Goal: Task Accomplishment & Management: Complete application form

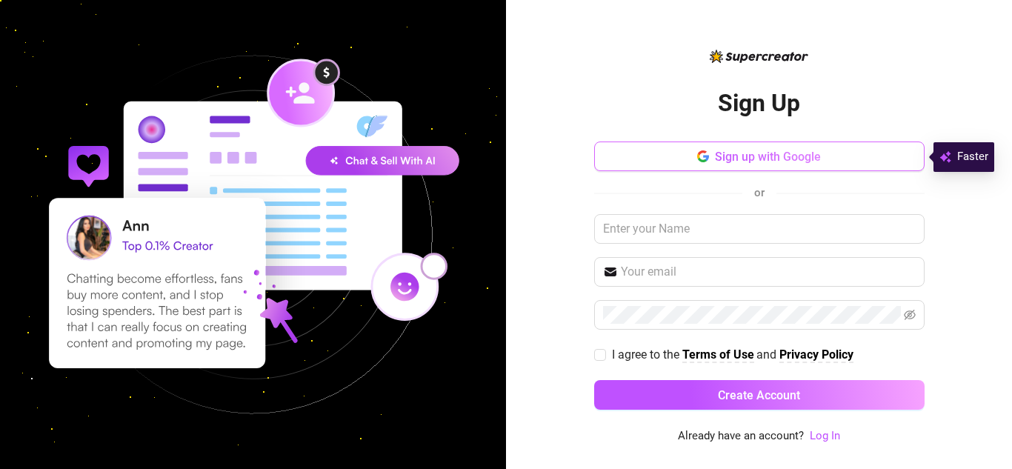
click at [711, 160] on button "Sign up with Google" at bounding box center [759, 156] width 330 height 30
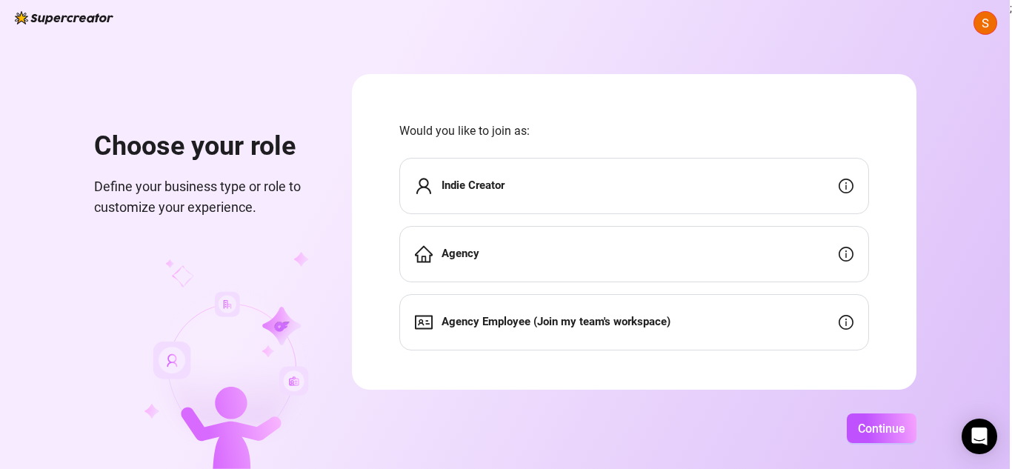
click at [842, 324] on icon "info-circle" at bounding box center [846, 322] width 15 height 15
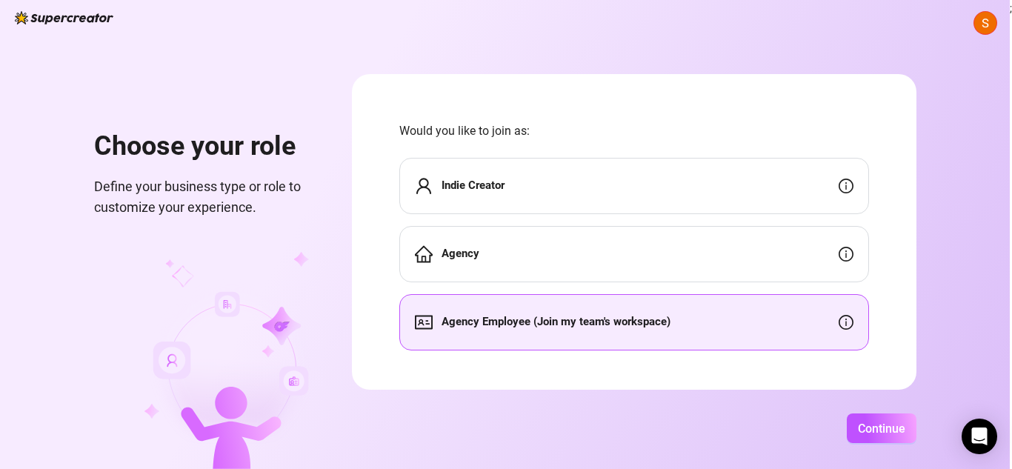
click at [850, 251] on icon "info-circle" at bounding box center [846, 254] width 15 height 15
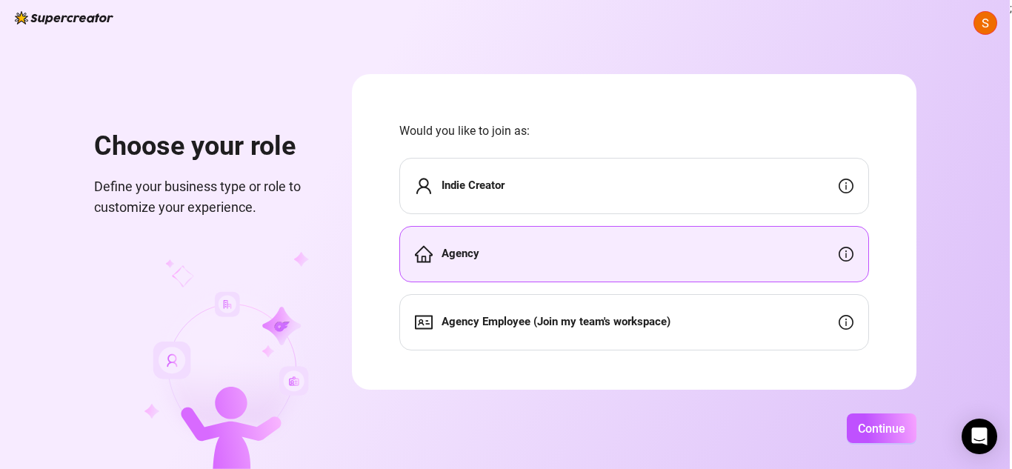
click at [793, 264] on div "Agency" at bounding box center [634, 254] width 470 height 56
click at [856, 436] on button "Continue" at bounding box center [882, 428] width 70 height 30
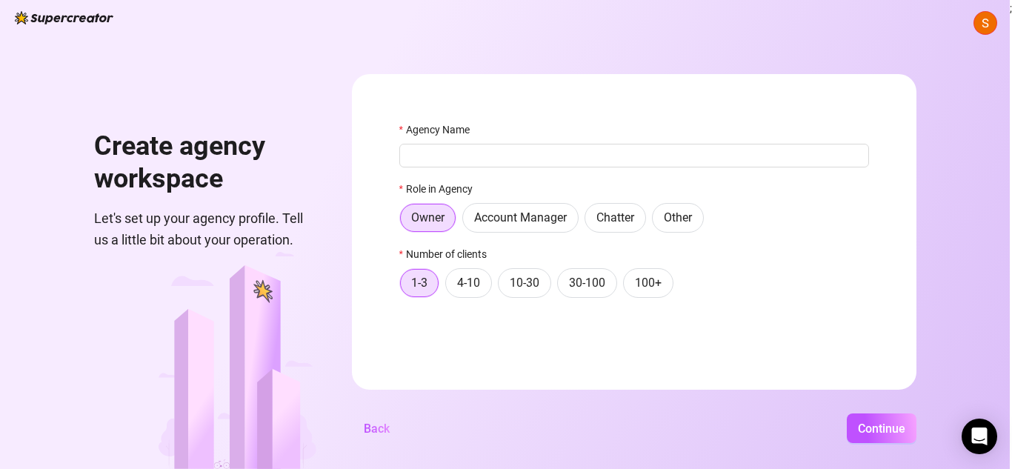
click at [849, 188] on div "Role in Agency" at bounding box center [634, 192] width 470 height 22
click at [378, 435] on span "Back" at bounding box center [377, 428] width 26 height 14
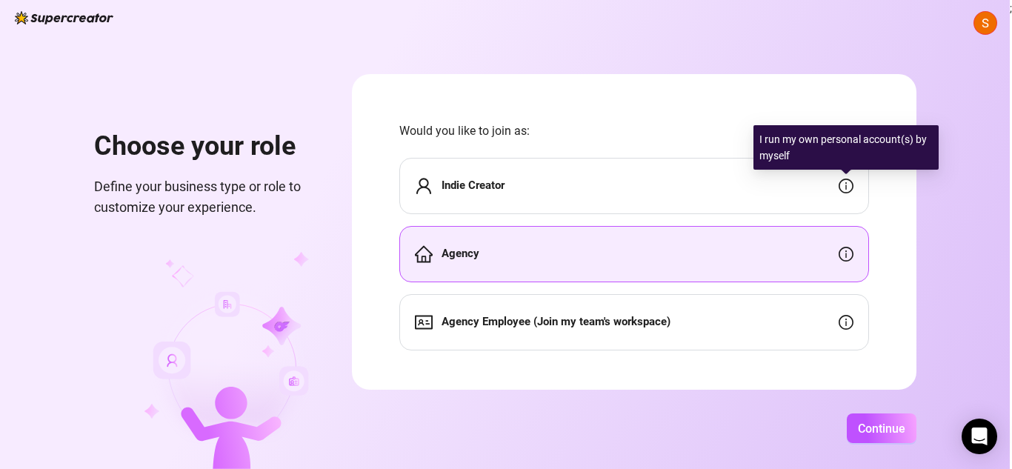
click at [844, 184] on icon "info-circle" at bounding box center [846, 186] width 15 height 15
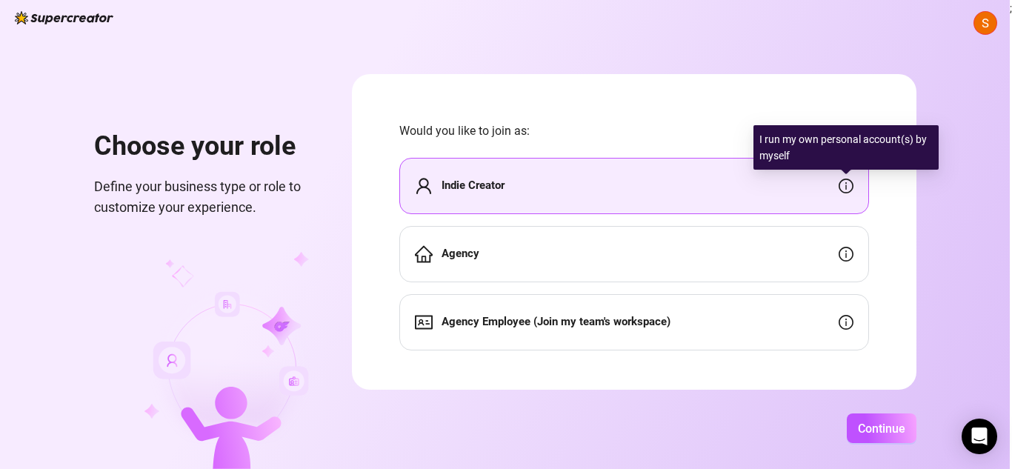
click at [720, 211] on div "Indie Creator" at bounding box center [634, 186] width 470 height 56
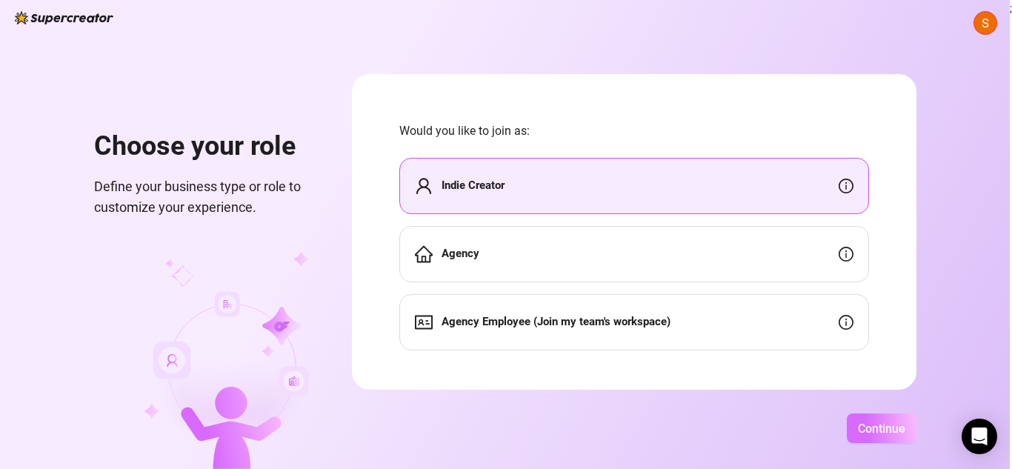
click at [890, 427] on span "Continue" at bounding box center [881, 428] width 47 height 14
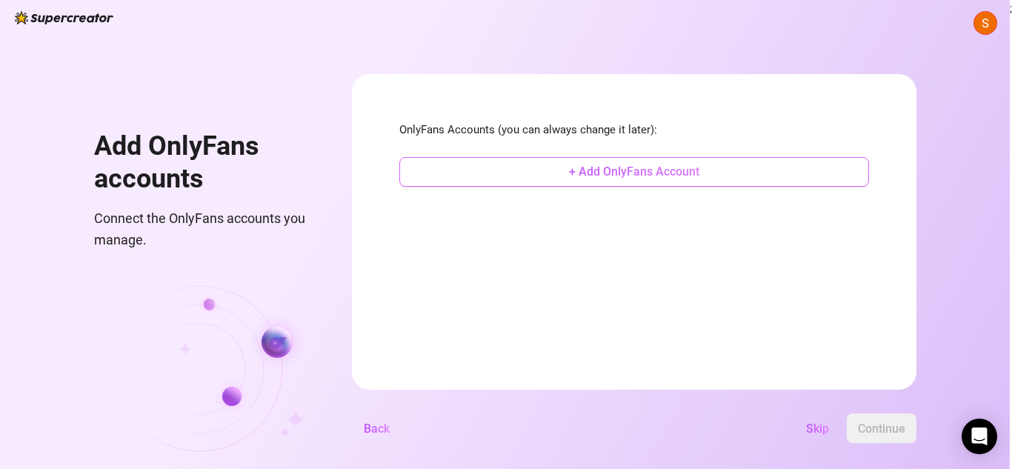
click at [636, 184] on button "+ Add OnlyFans Account" at bounding box center [634, 172] width 470 height 30
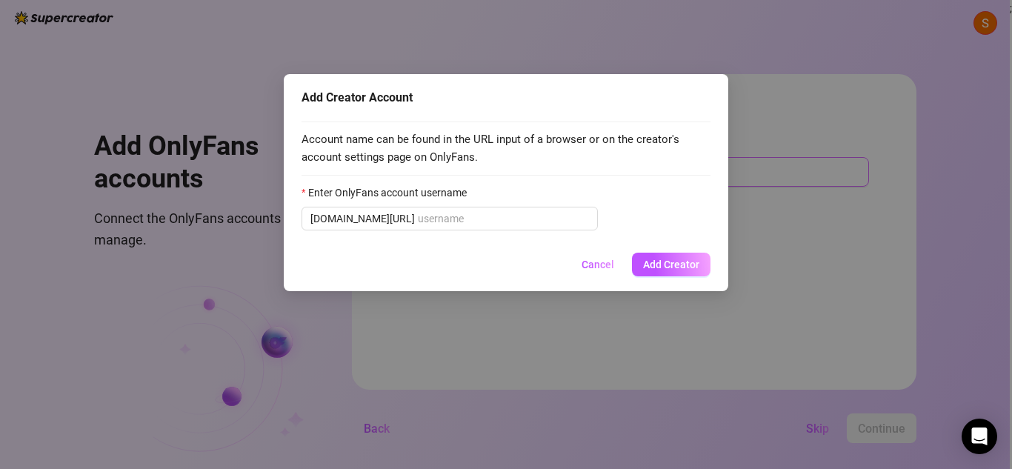
click at [636, 184] on div "Enter OnlyFans account username" at bounding box center [505, 195] width 409 height 22
click at [490, 216] on input "Enter OnlyFans account username" at bounding box center [503, 218] width 171 height 16
paste input "u518694769"
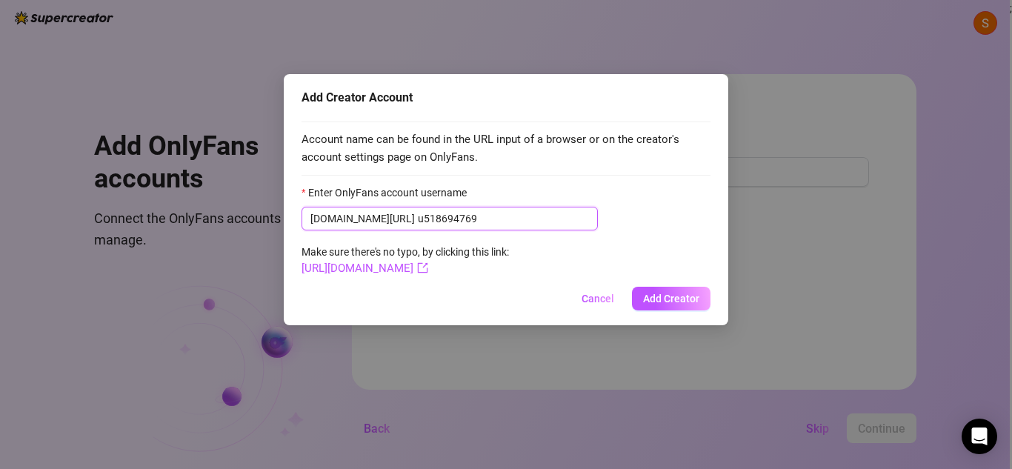
click at [418, 219] on input "u518694769" at bounding box center [503, 218] width 171 height 16
type input "u518694769"
click at [670, 302] on span "Add Creator" at bounding box center [671, 299] width 56 height 12
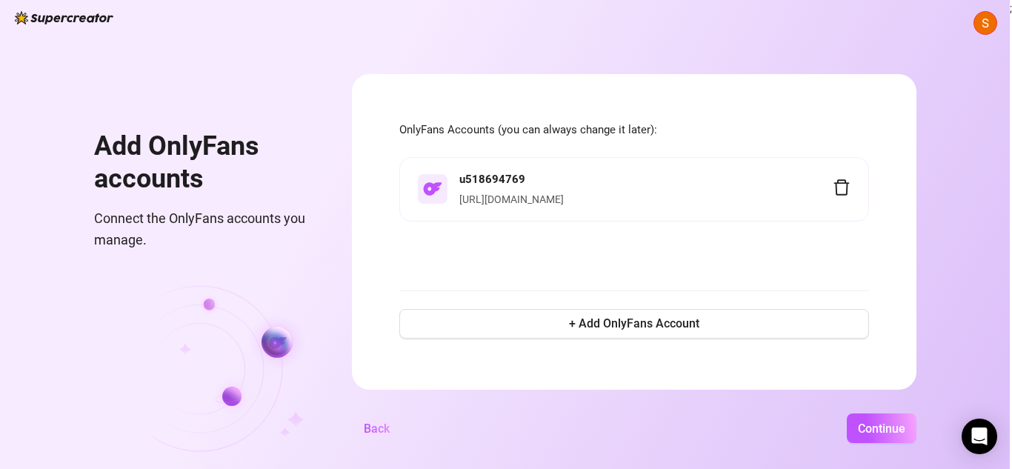
click at [881, 407] on div "Add OnlyFans accounts Connect the OnlyFans accounts you manage. OnlyFans Accoun…" at bounding box center [505, 234] width 1010 height 469
click at [877, 423] on span "Continue" at bounding box center [881, 428] width 47 height 14
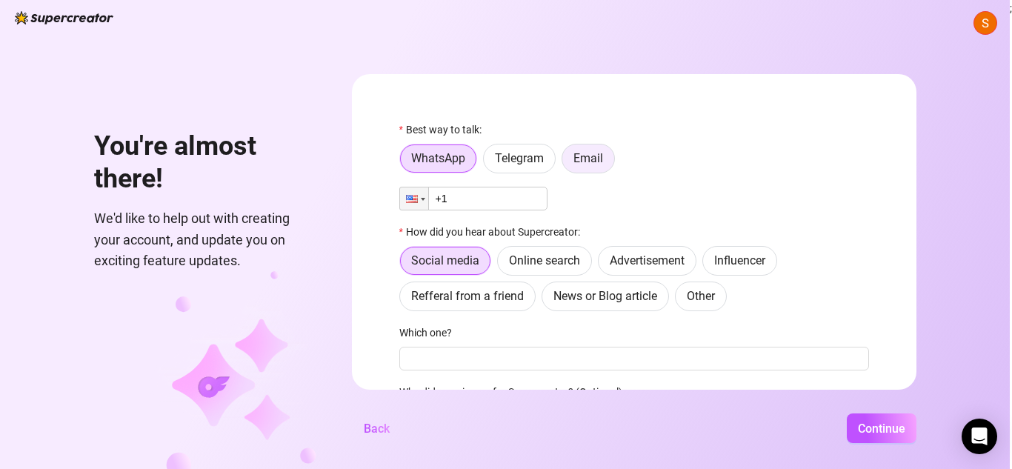
click at [603, 151] on label "Email" at bounding box center [587, 159] width 53 height 30
click at [566, 162] on input "Email" at bounding box center [566, 162] width 0 height 0
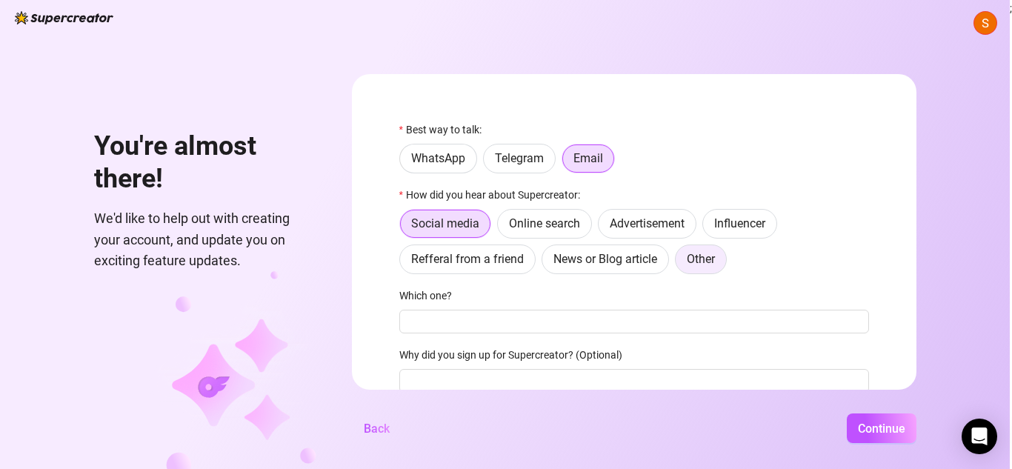
click at [690, 267] on label "Other" at bounding box center [701, 259] width 52 height 30
click at [679, 263] on input "Other" at bounding box center [679, 263] width 0 height 0
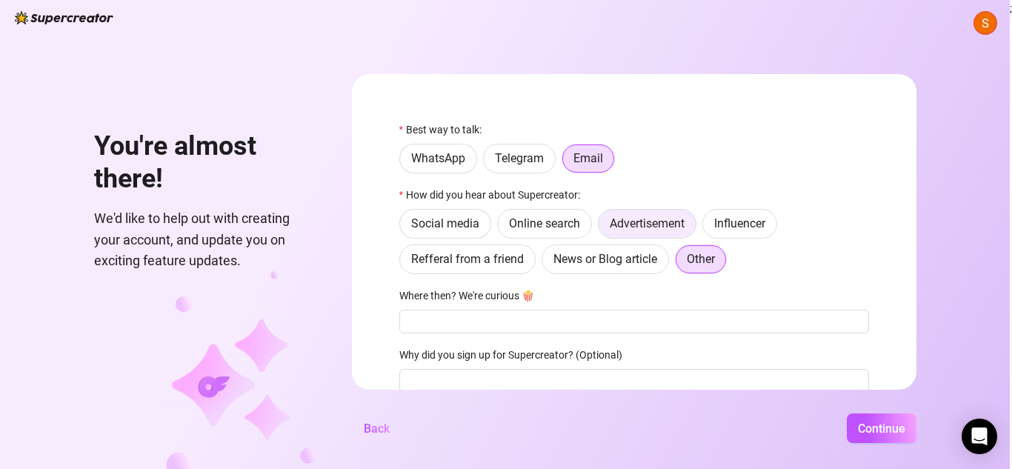
click at [613, 228] on span "Advertisement" at bounding box center [647, 223] width 75 height 14
click at [602, 227] on input "Advertisement" at bounding box center [602, 227] width 0 height 0
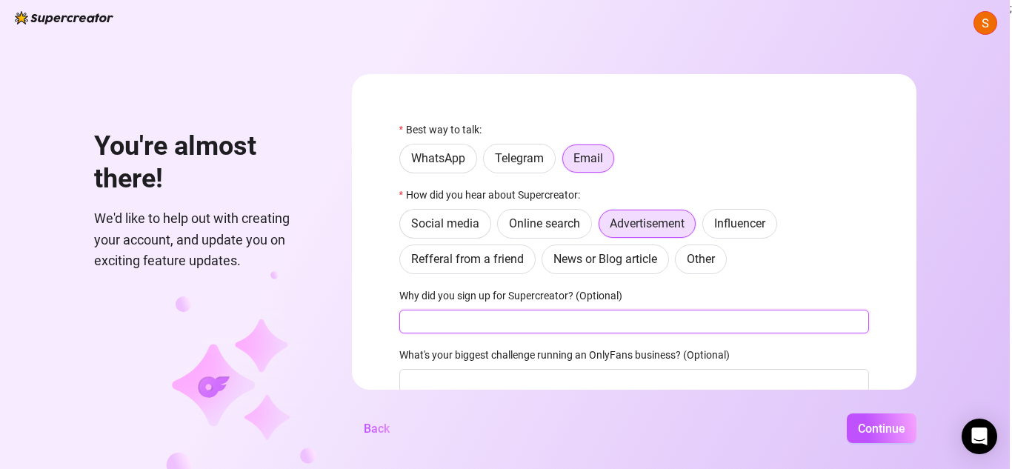
click at [466, 317] on input "Why did you sign up for Supercreator? (Optional)" at bounding box center [634, 322] width 470 height 24
type input "soudned"
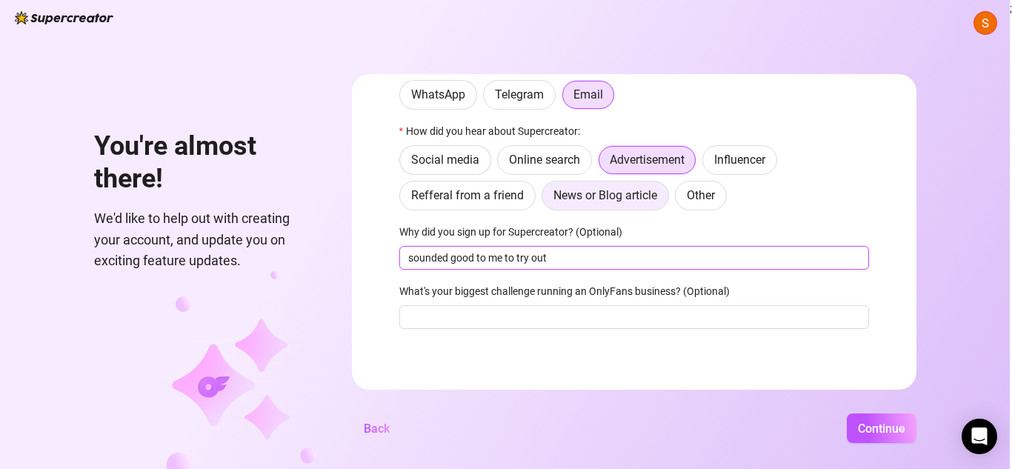
scroll to position [60, 0]
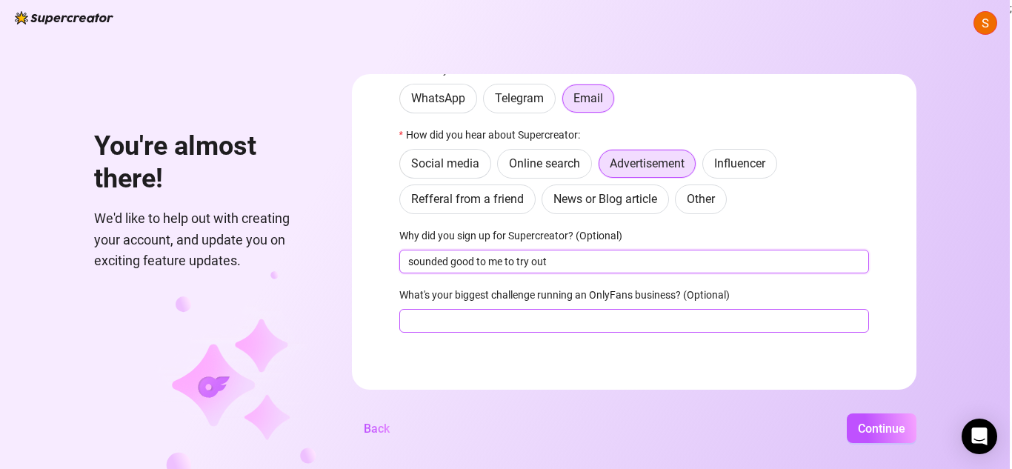
type input "sounded good to me to try out"
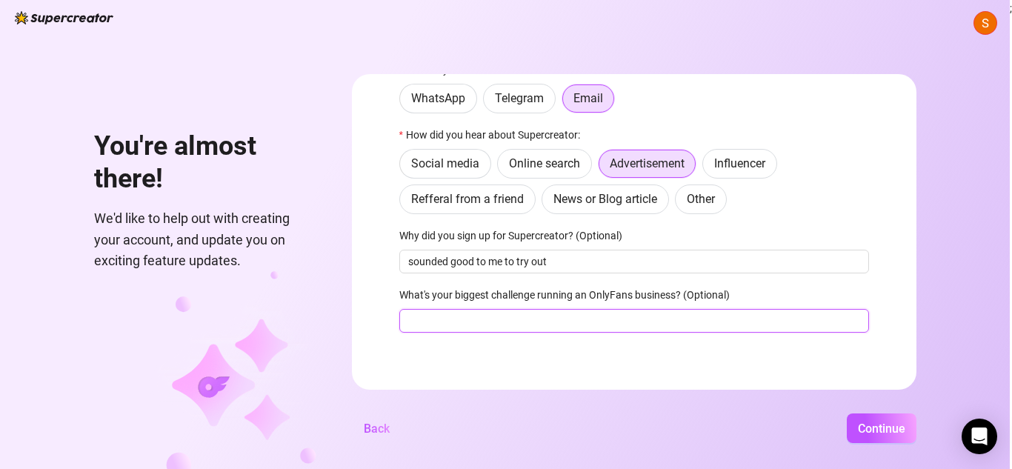
click at [625, 319] on input "What's your biggest challenge running an OnlyFans business? (Optional)" at bounding box center [634, 321] width 470 height 24
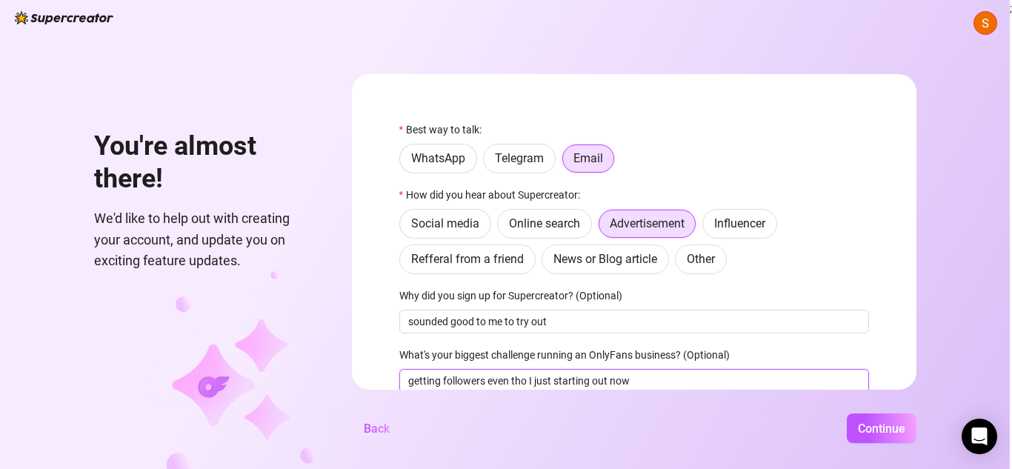
scroll to position [65, 0]
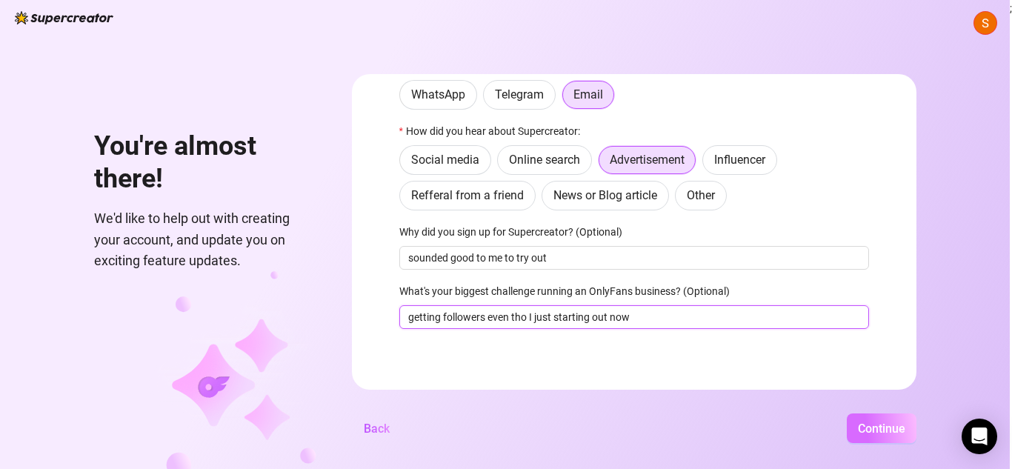
type input "getting followers even tho I just starting out now"
click at [888, 436] on button "Continue" at bounding box center [882, 428] width 70 height 30
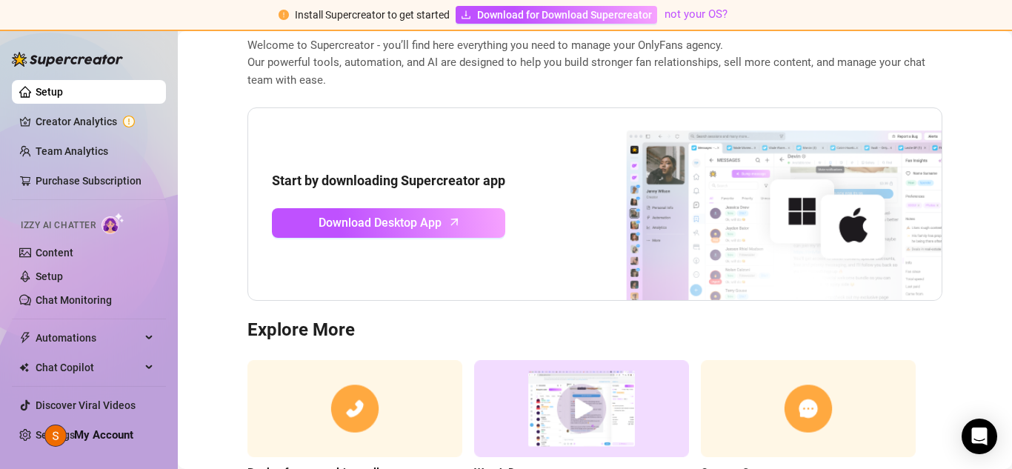
scroll to position [80, 0]
click at [143, 341] on div "Automations" at bounding box center [89, 338] width 154 height 24
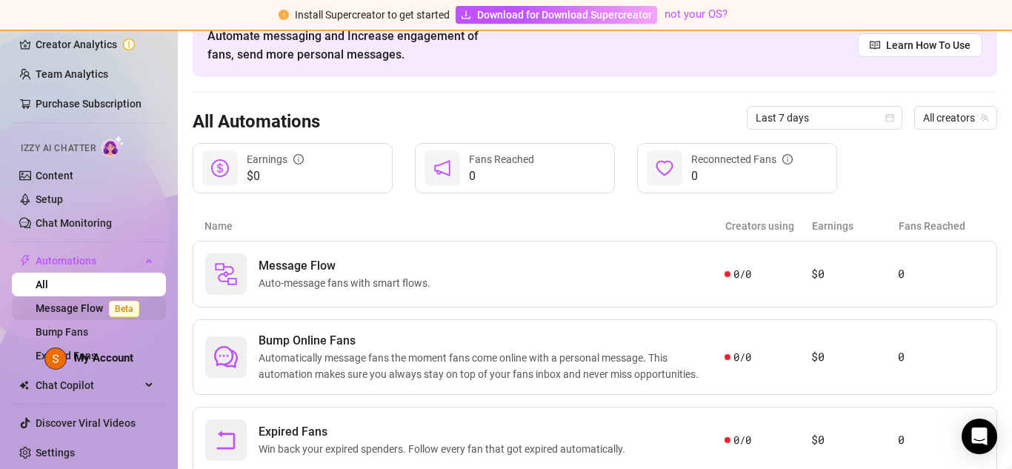
scroll to position [79, 0]
click at [381, 119] on div "All Automations Last 7 days All creators" at bounding box center [595, 118] width 804 height 50
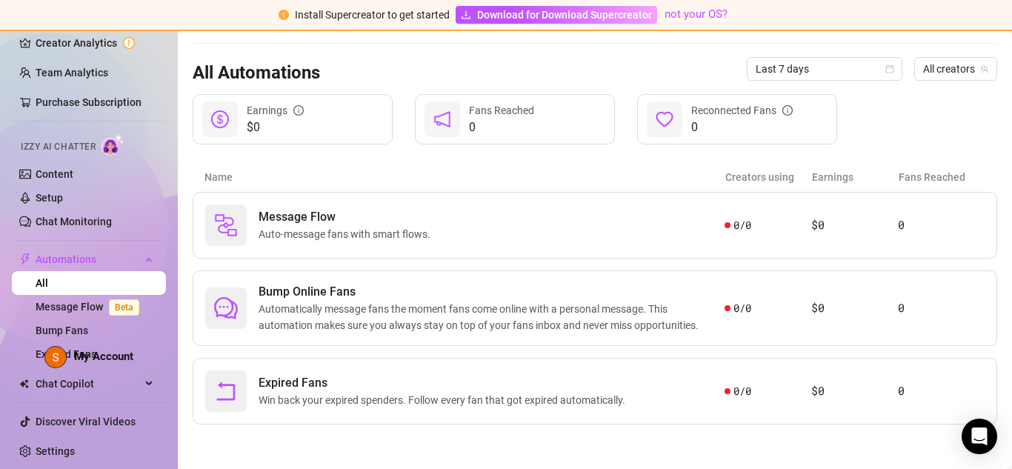
scroll to position [128, 0]
click at [64, 176] on link "Content" at bounding box center [55, 174] width 38 height 12
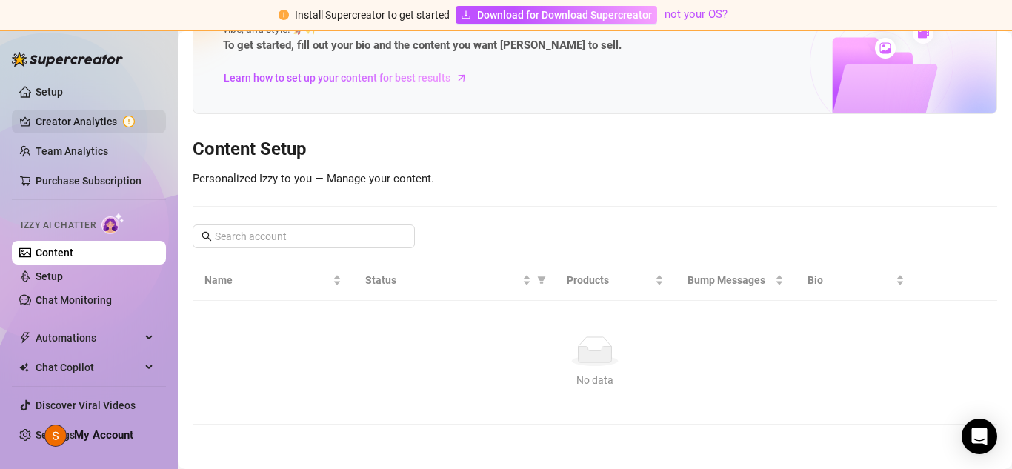
click at [67, 124] on link "Creator Analytics" at bounding box center [95, 122] width 119 height 24
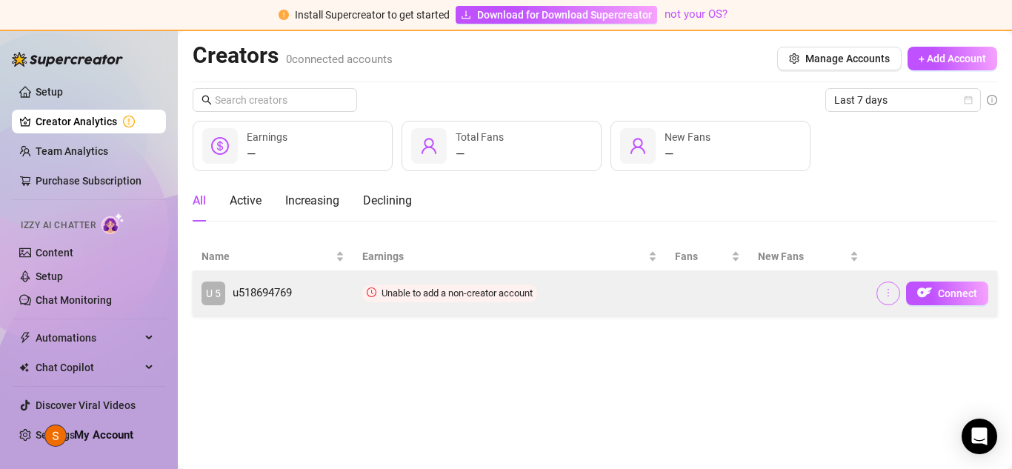
click at [888, 293] on icon "more" at bounding box center [887, 293] width 1 height 8
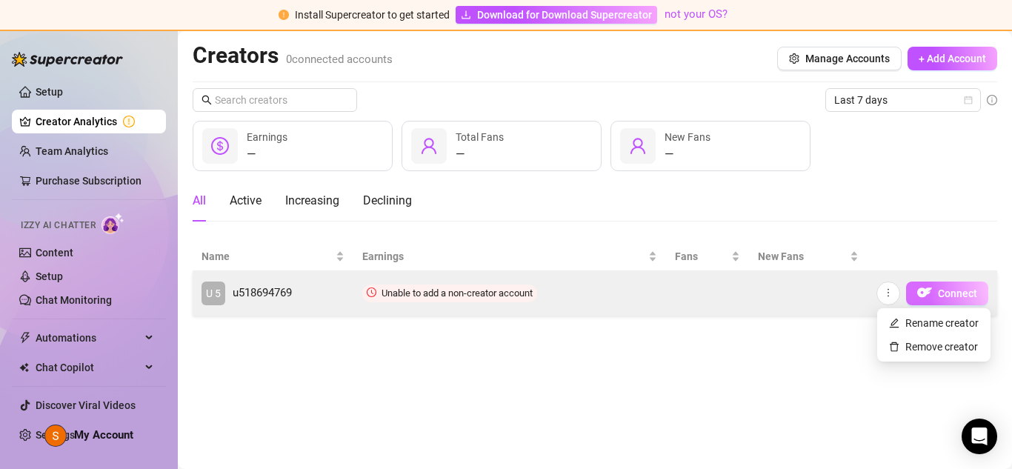
click at [944, 303] on button "Connect" at bounding box center [947, 293] width 82 height 24
click at [876, 298] on td "Connect" at bounding box center [932, 293] width 130 height 44
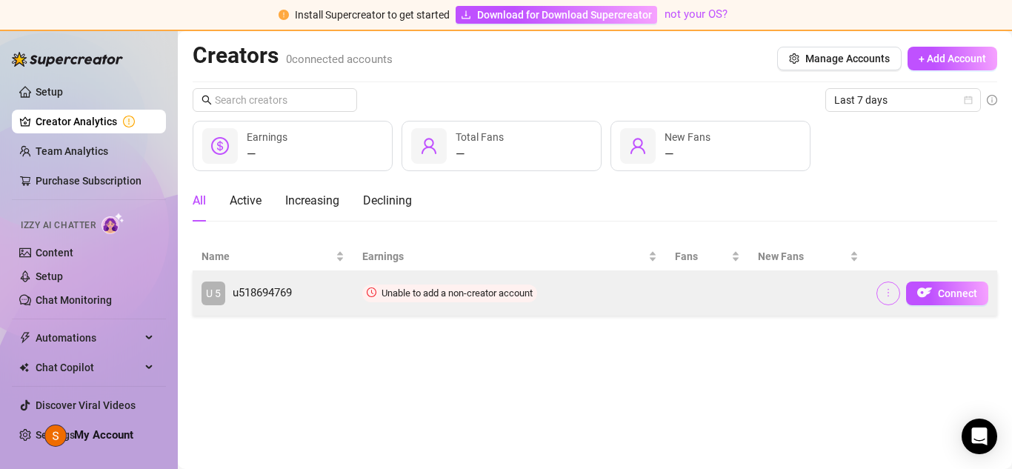
click at [879, 299] on button "button" at bounding box center [888, 293] width 24 height 24
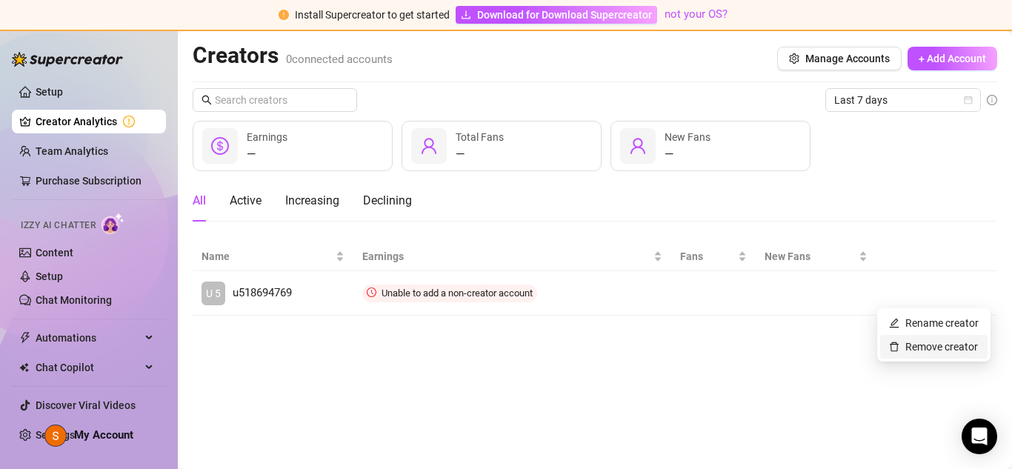
click at [918, 351] on link "Remove creator" at bounding box center [933, 347] width 89 height 12
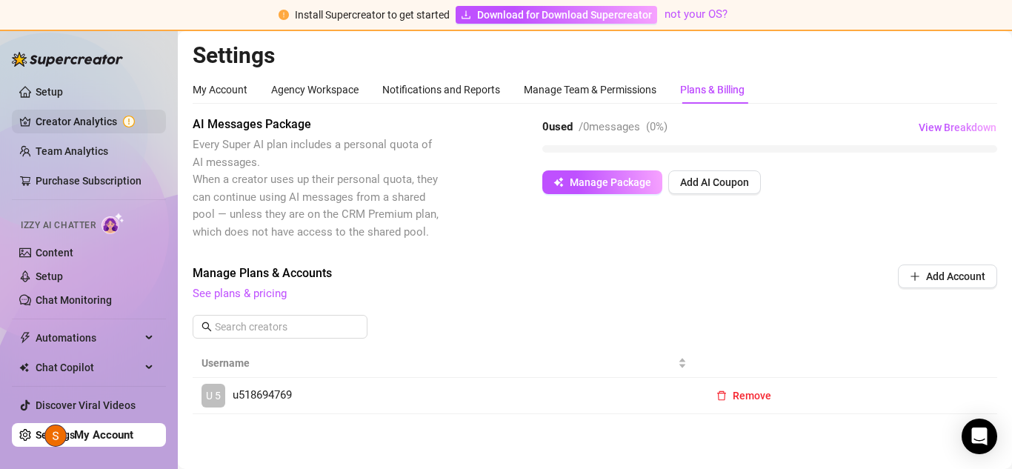
click at [76, 120] on link "Creator Analytics" at bounding box center [95, 122] width 119 height 24
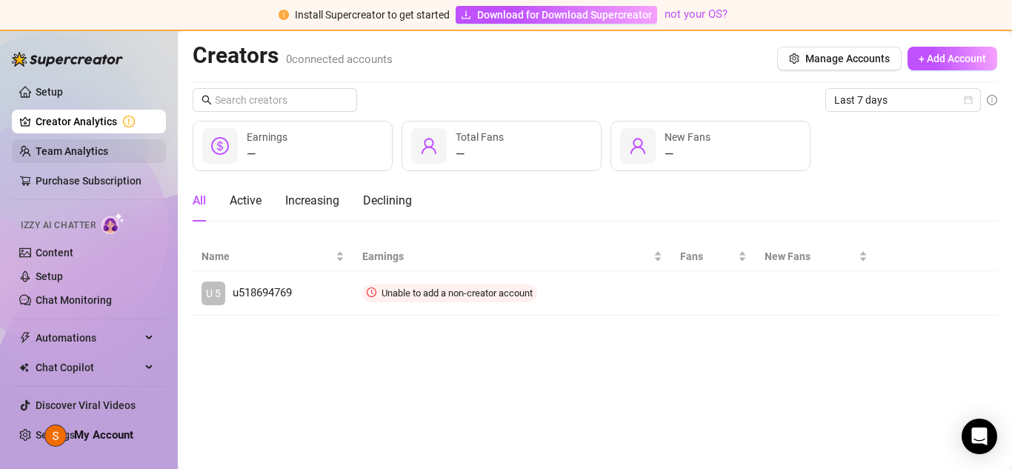
click at [49, 156] on link "Team Analytics" at bounding box center [72, 151] width 73 height 12
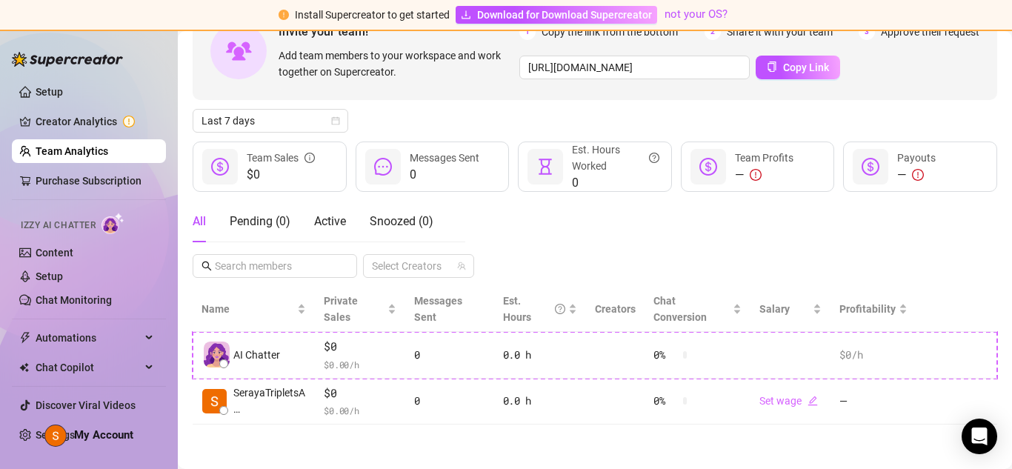
scroll to position [97, 0]
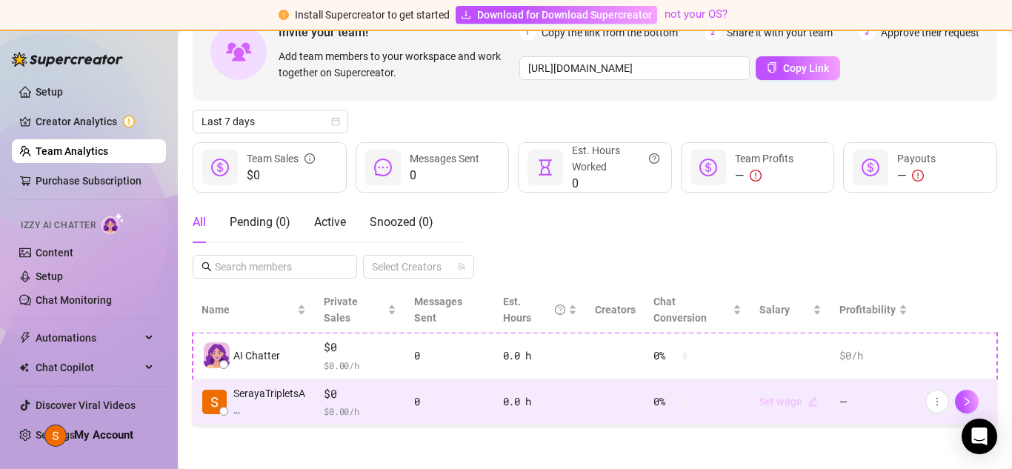
click at [793, 403] on link "Set wage" at bounding box center [788, 402] width 59 height 12
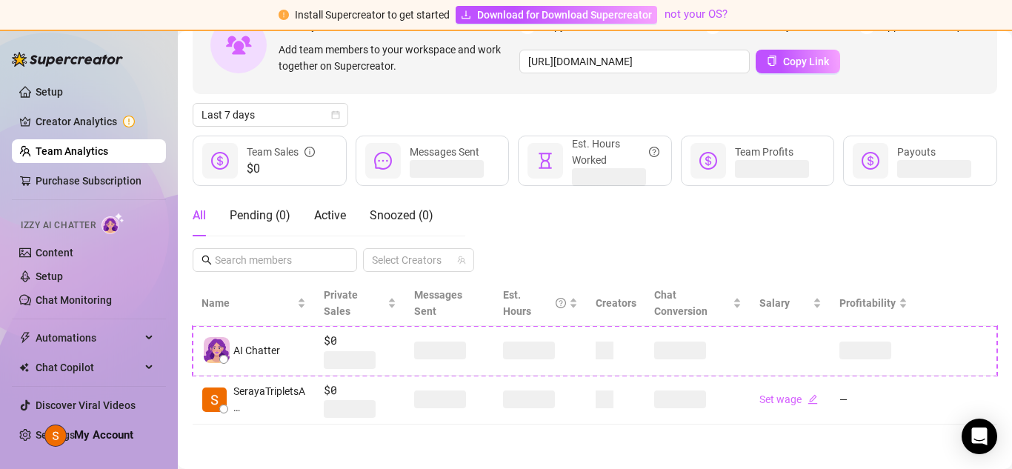
scroll to position [98, 0]
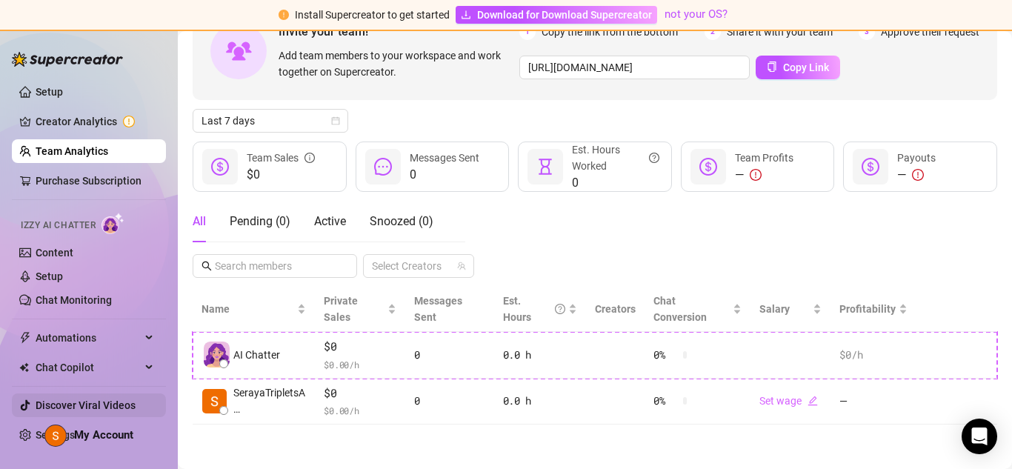
click at [127, 407] on link "Discover Viral Videos" at bounding box center [86, 405] width 100 height 12
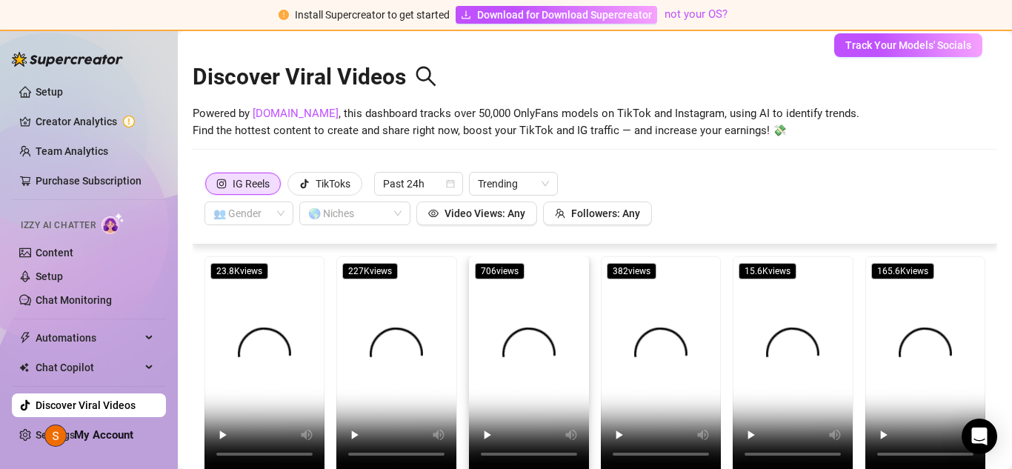
scroll to position [64, 0]
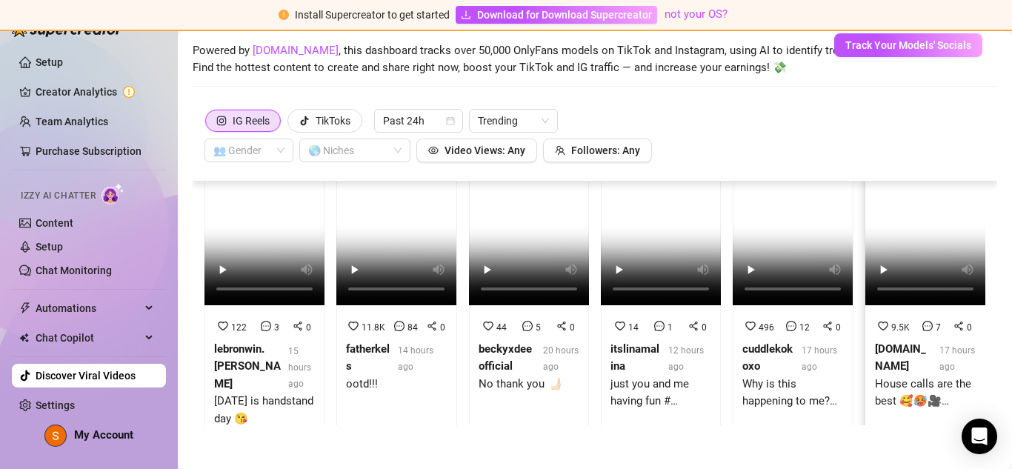
scroll to position [99, 0]
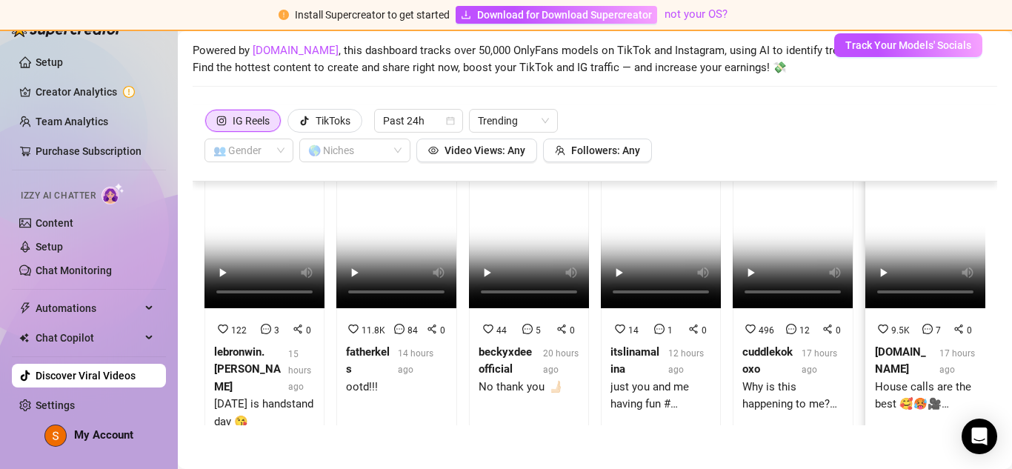
click at [917, 241] on video at bounding box center [925, 201] width 120 height 214
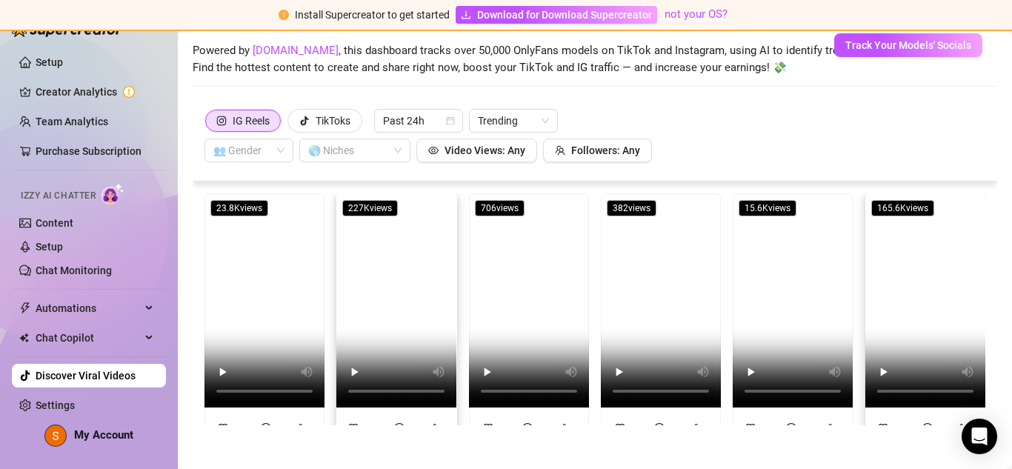
scroll to position [6, 0]
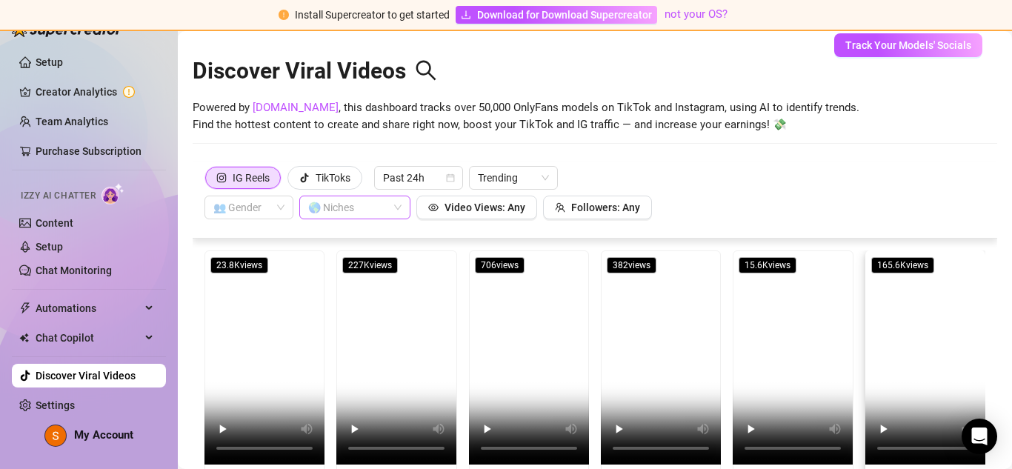
click at [381, 206] on div at bounding box center [347, 207] width 90 height 21
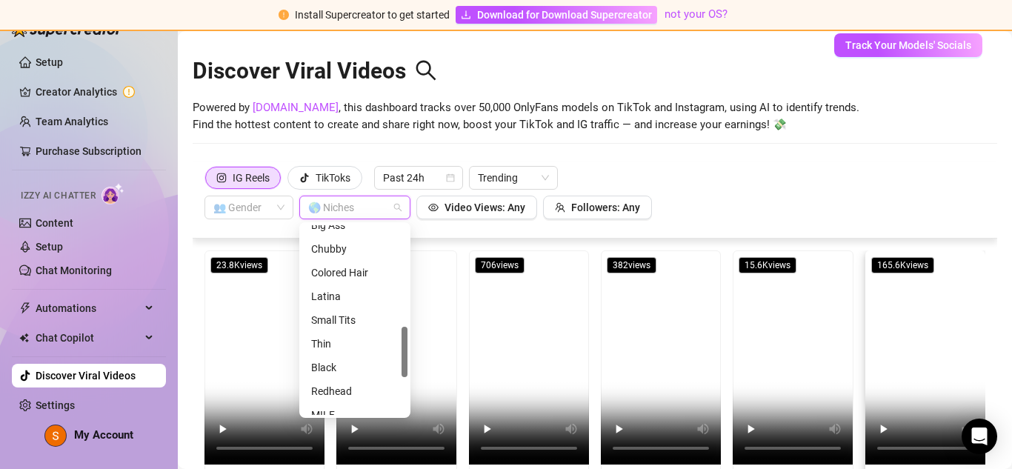
scroll to position [381, 0]
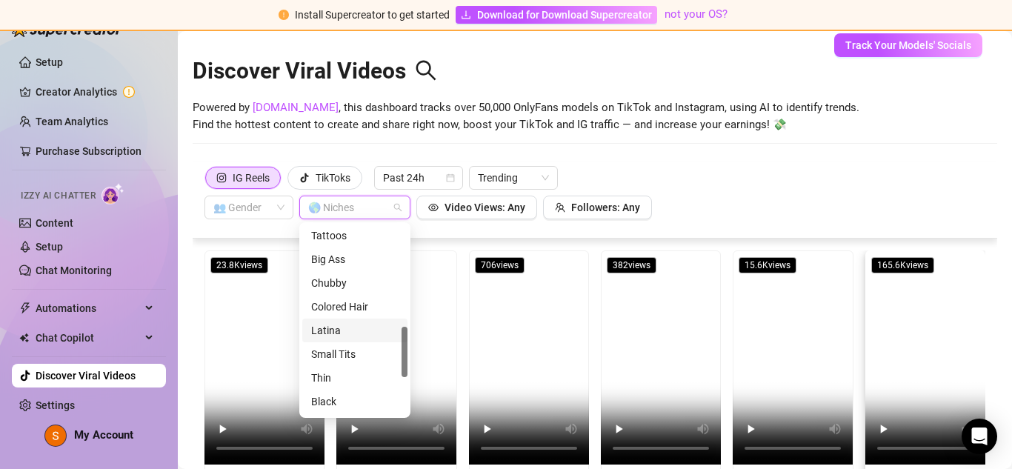
click at [330, 323] on div "Latina" at bounding box center [354, 330] width 87 height 16
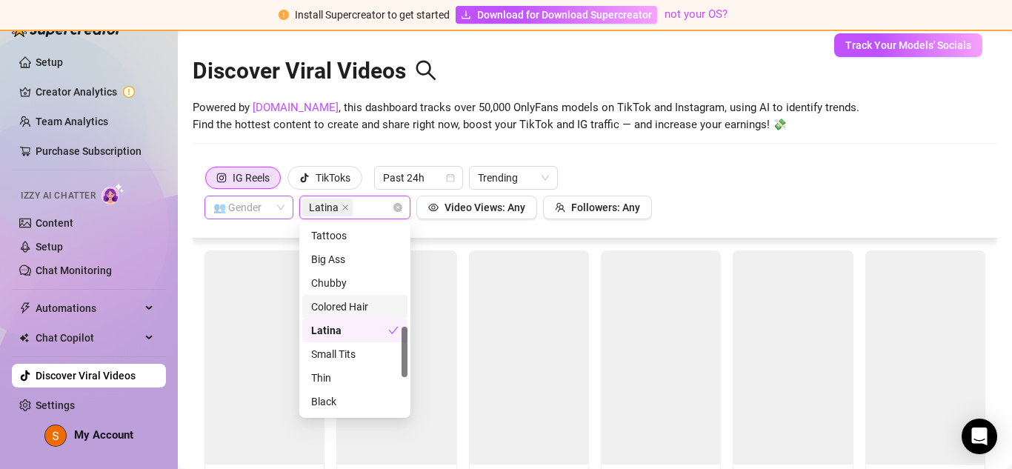
click at [277, 213] on span at bounding box center [248, 207] width 71 height 22
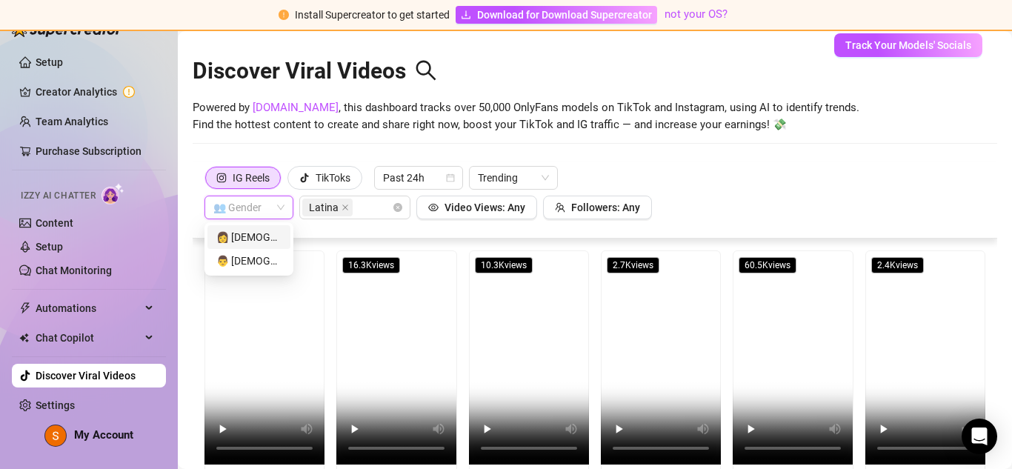
click at [265, 238] on div "👩 [DEMOGRAPHIC_DATA]" at bounding box center [248, 237] width 65 height 16
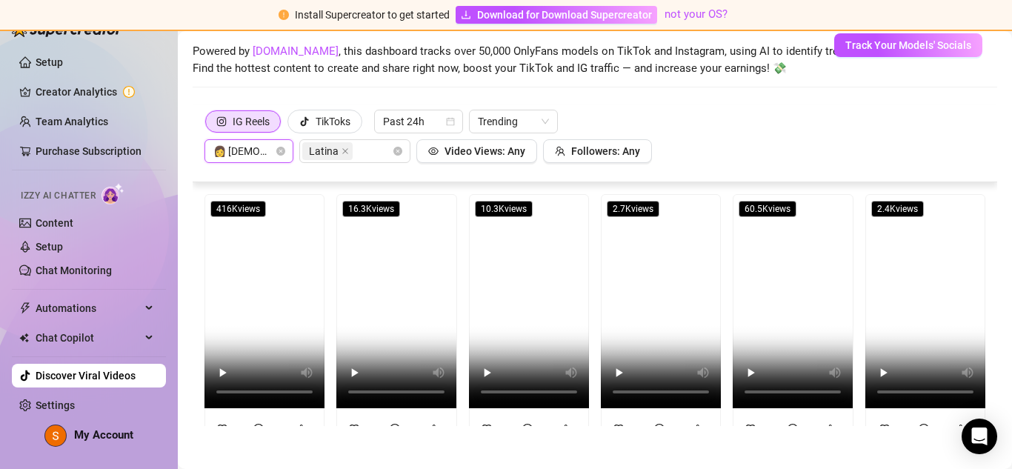
scroll to position [61, 0]
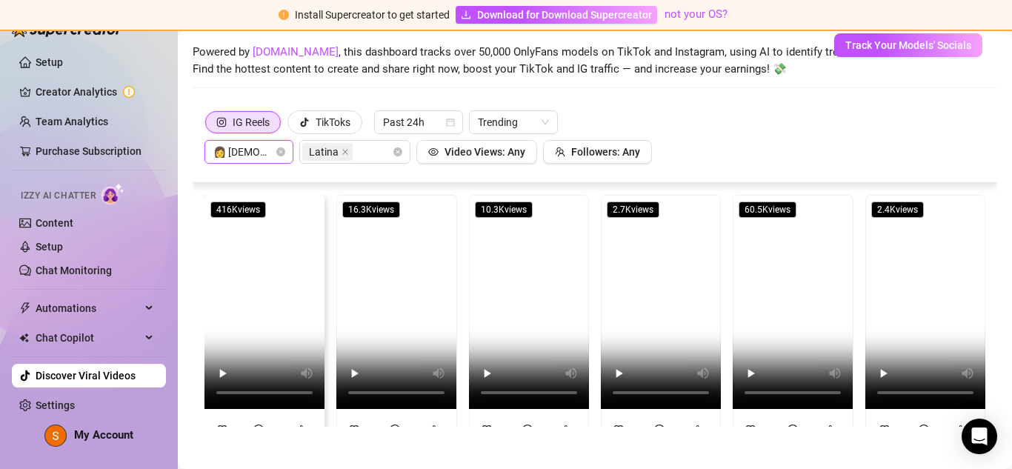
click at [247, 292] on video at bounding box center [264, 302] width 120 height 214
click at [573, 150] on span "Followers: Any" at bounding box center [605, 152] width 69 height 12
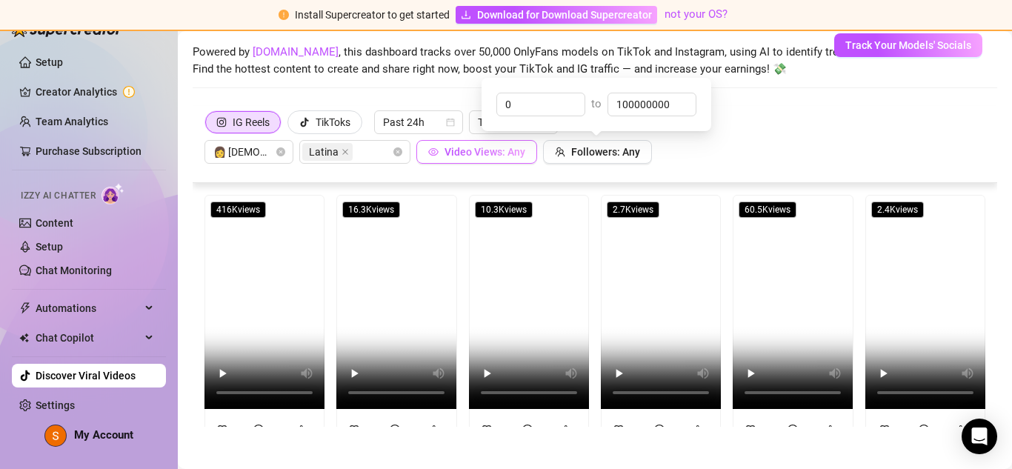
click at [469, 159] on button "Video Views: Any" at bounding box center [476, 152] width 121 height 24
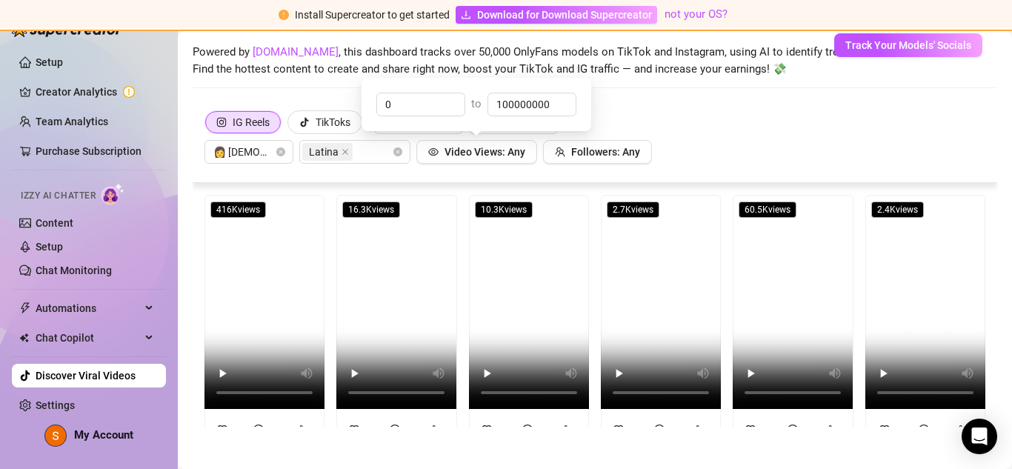
click at [570, 136] on div "IG Reels TikToks Past 24h Trending 👩 [DEMOGRAPHIC_DATA] Latina Video Views: Any…" at bounding box center [594, 136] width 781 height 53
click at [500, 119] on span "Trending" at bounding box center [513, 122] width 71 height 22
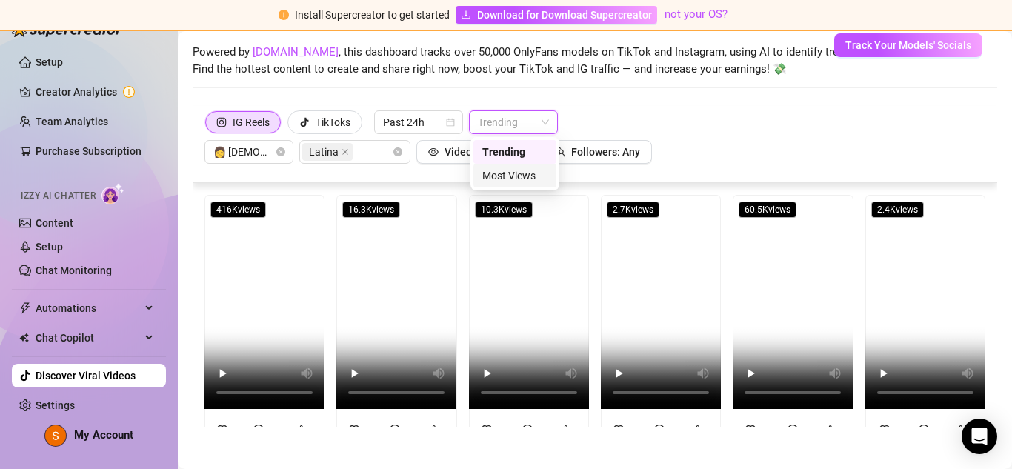
click at [507, 175] on div "Most Views" at bounding box center [514, 175] width 65 height 16
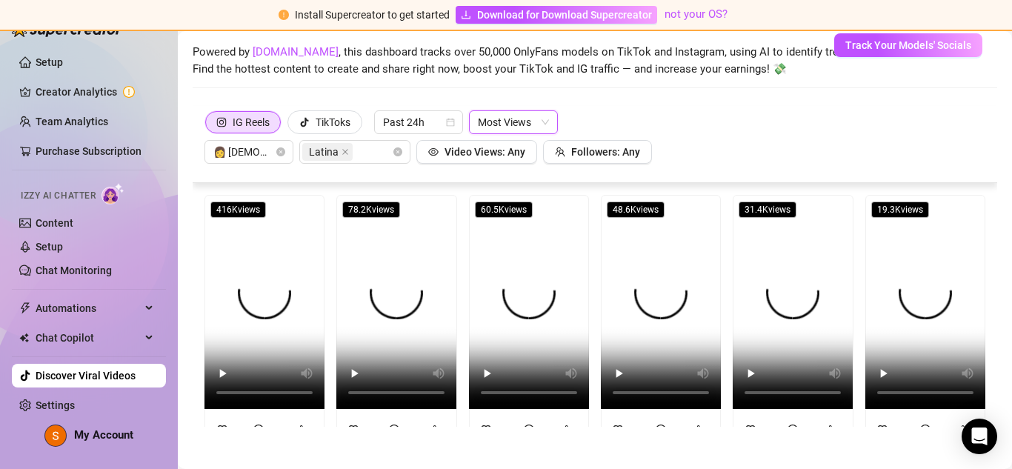
scroll to position [0, 0]
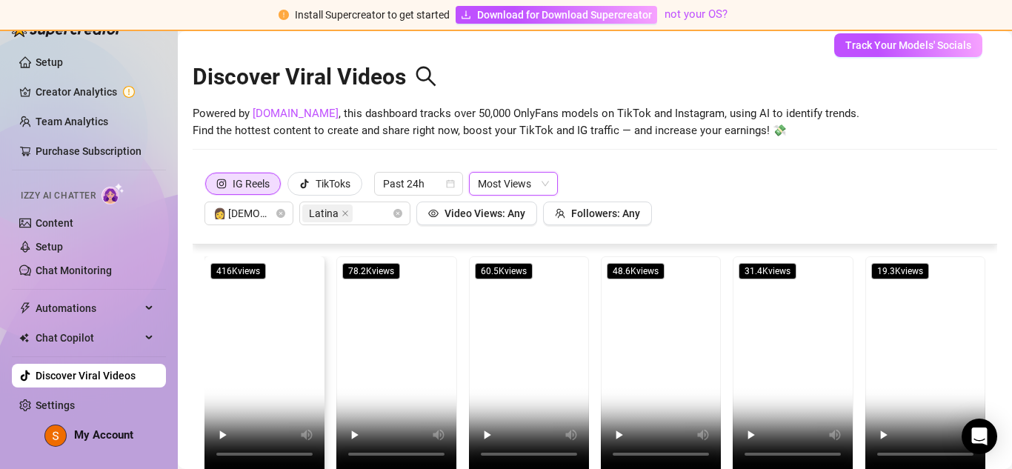
click at [279, 296] on video at bounding box center [264, 363] width 120 height 214
click at [98, 381] on link "Discover Viral Videos" at bounding box center [86, 376] width 100 height 12
click at [332, 193] on div "TikToks" at bounding box center [333, 184] width 35 height 22
click at [292, 187] on input "TikToks" at bounding box center [292, 187] width 0 height 0
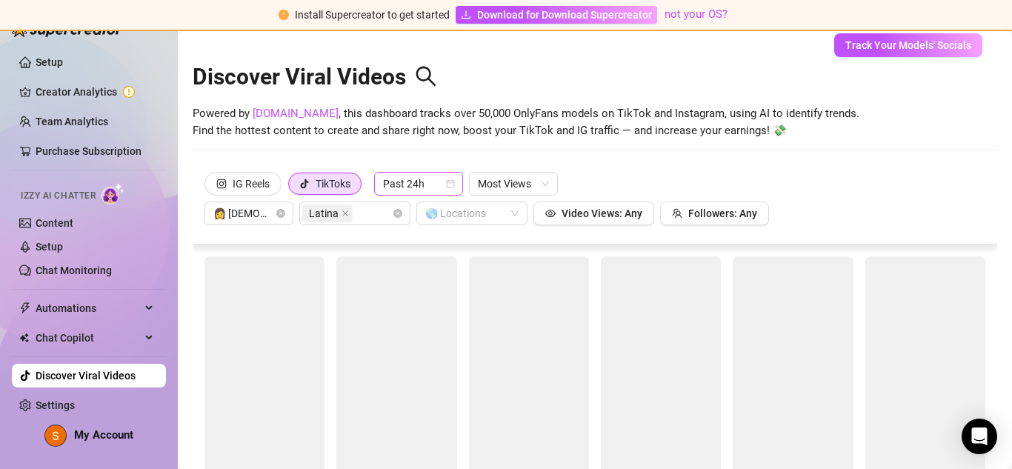
click at [447, 179] on icon "calendar" at bounding box center [450, 183] width 9 height 9
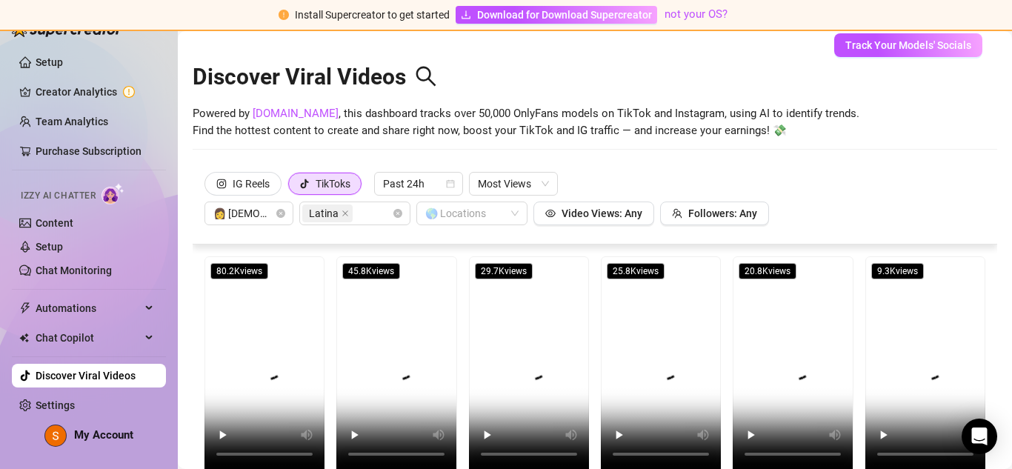
scroll to position [64, 0]
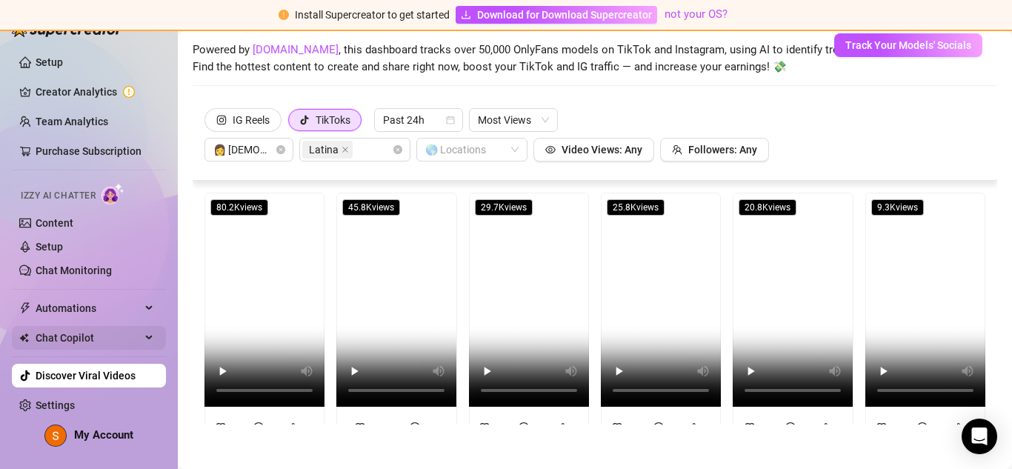
click at [150, 333] on div "Chat Copilot" at bounding box center [89, 338] width 154 height 24
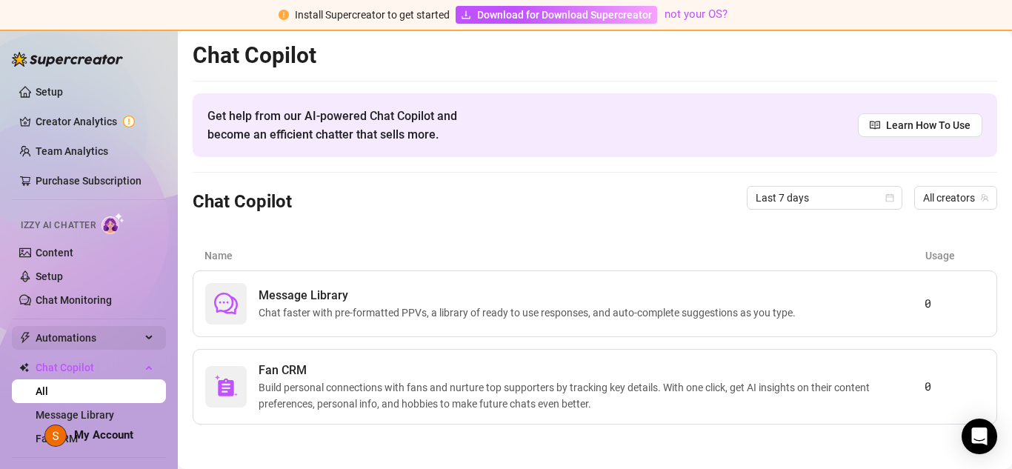
click at [150, 338] on icon at bounding box center [150, 338] width 7 height 0
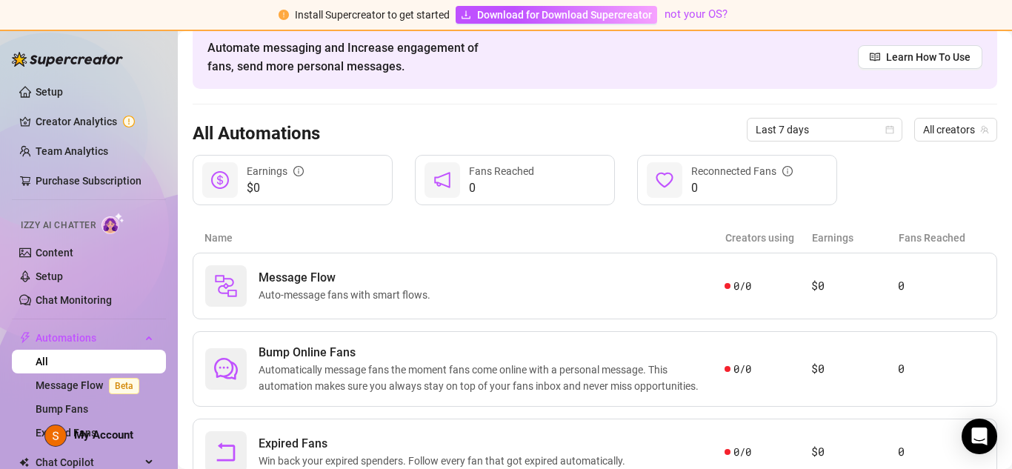
scroll to position [129, 0]
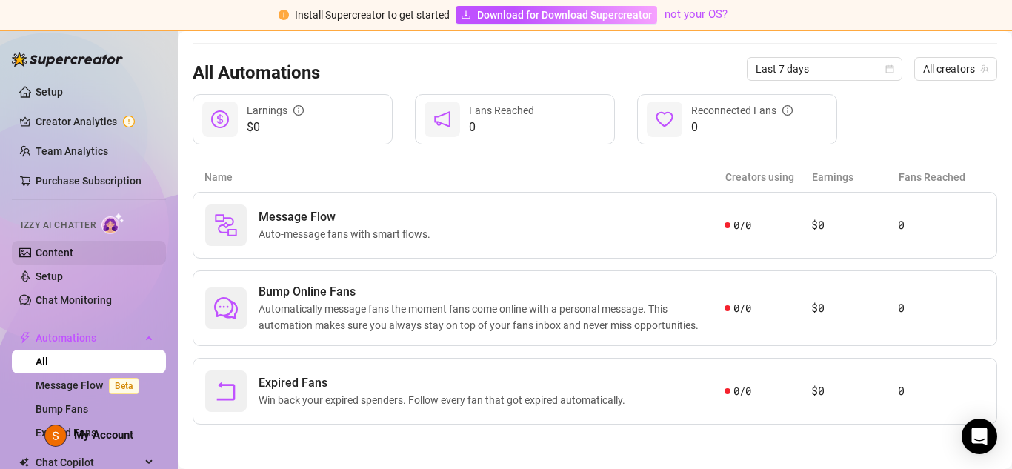
click at [62, 259] on link "Content" at bounding box center [55, 253] width 38 height 12
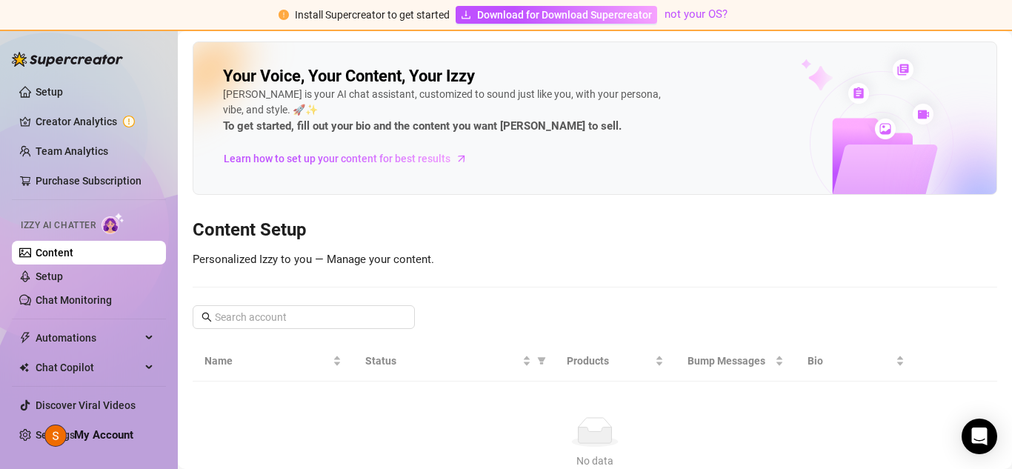
click at [521, 148] on div "Your Voice, Your Content, Your [PERSON_NAME] is your AI chat assistant, customi…" at bounding box center [445, 118] width 444 height 104
click at [356, 164] on span "Learn how to set up your content for best results" at bounding box center [337, 158] width 227 height 16
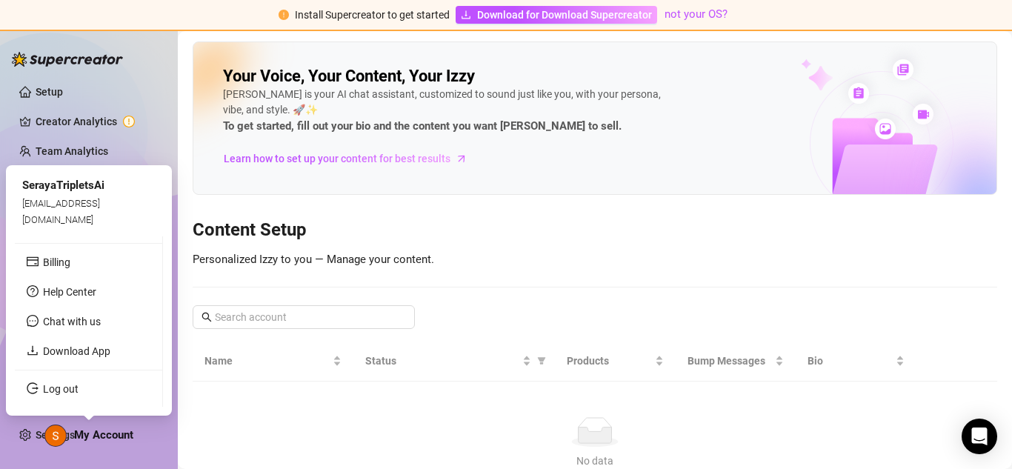
click at [56, 439] on img at bounding box center [55, 435] width 21 height 21
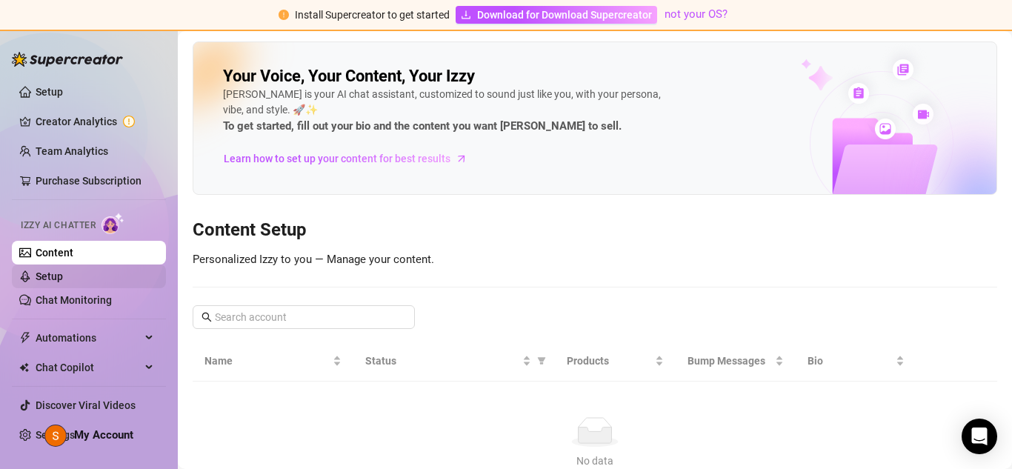
click at [63, 279] on link "Setup" at bounding box center [49, 276] width 27 height 12
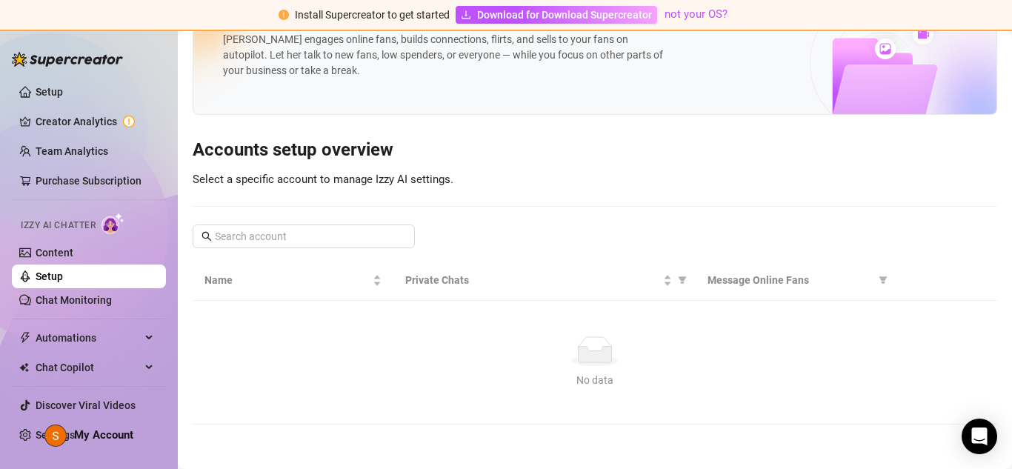
scroll to position [50, 0]
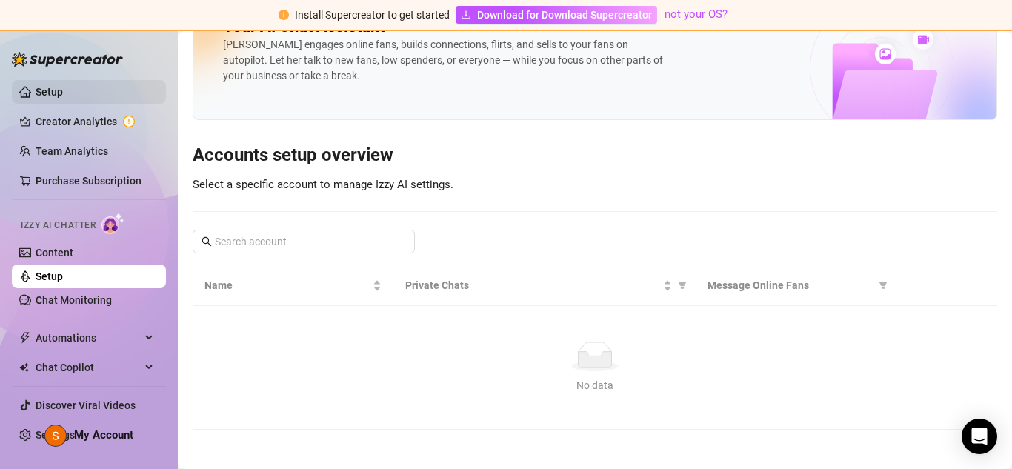
click at [41, 98] on link "Setup" at bounding box center [49, 92] width 27 height 12
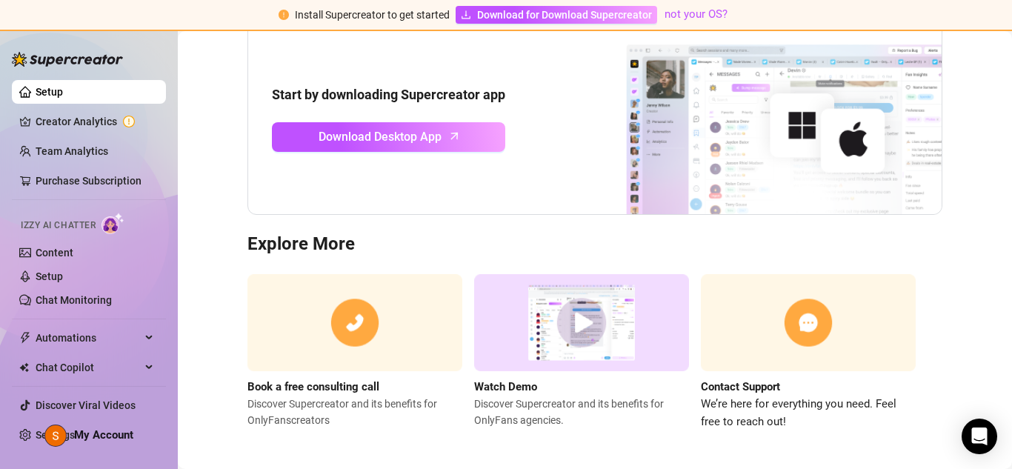
scroll to position [173, 0]
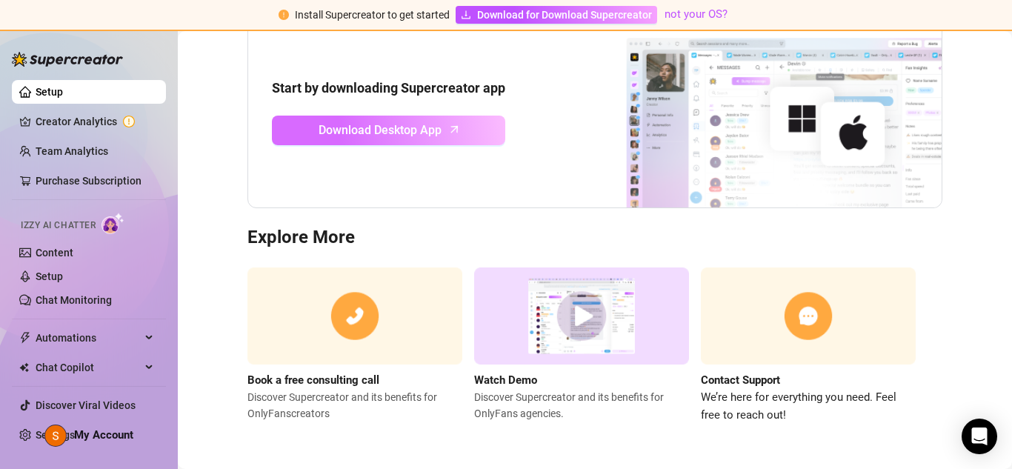
click at [455, 134] on icon "arrow-up" at bounding box center [454, 129] width 17 height 17
